Goal: Task Accomplishment & Management: Manage account settings

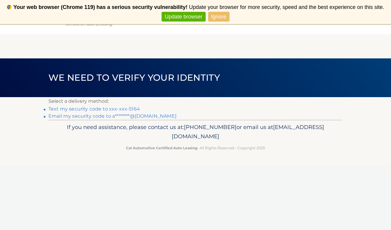
click at [117, 109] on link "Text my security code to xxx-xxx-5164" at bounding box center [94, 109] width 92 height 6
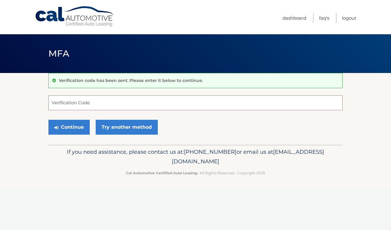
click at [116, 106] on input "Verification Code" at bounding box center [195, 102] width 294 height 15
click at [94, 103] on input "Verification Code" at bounding box center [195, 102] width 294 height 15
type input "546214"
click at [48, 120] on button "Continue" at bounding box center [68, 127] width 41 height 15
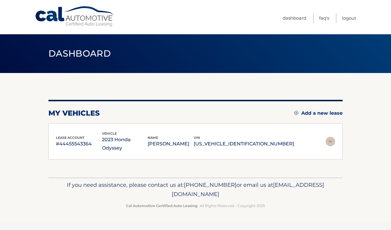
click at [73, 128] on div "lease account #44455543364 vehicle 2023 Honda Odyssey name IRINA SHALONOV vin 5…" at bounding box center [195, 141] width 294 height 37
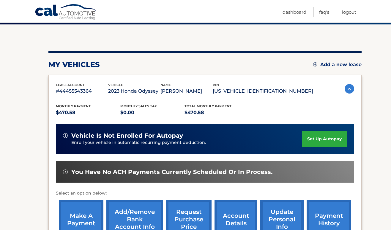
scroll to position [66, 0]
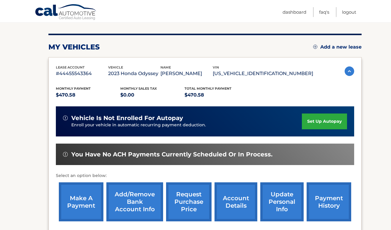
click at [85, 197] on link "make a payment" at bounding box center [81, 201] width 45 height 39
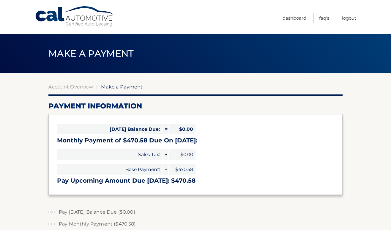
select select "NTIzZDliMDctYTQyMi00ZmM0LWI2MWEtMzI0YWU5ZDE4ZWNi"
click at [346, 17] on link "Logout" at bounding box center [349, 18] width 14 height 10
